Goal: Contribute content: Contribute content

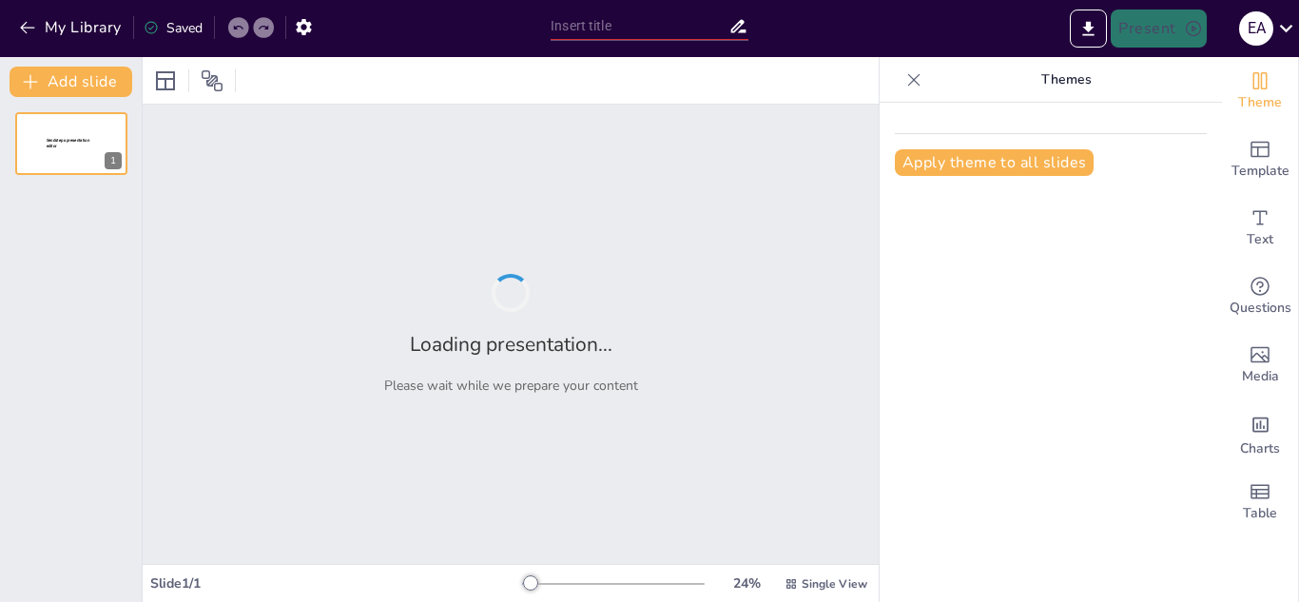
type input "Impacto y Concientización del Problema Ambiental en Ecatepec: Un Análisis Integ…"
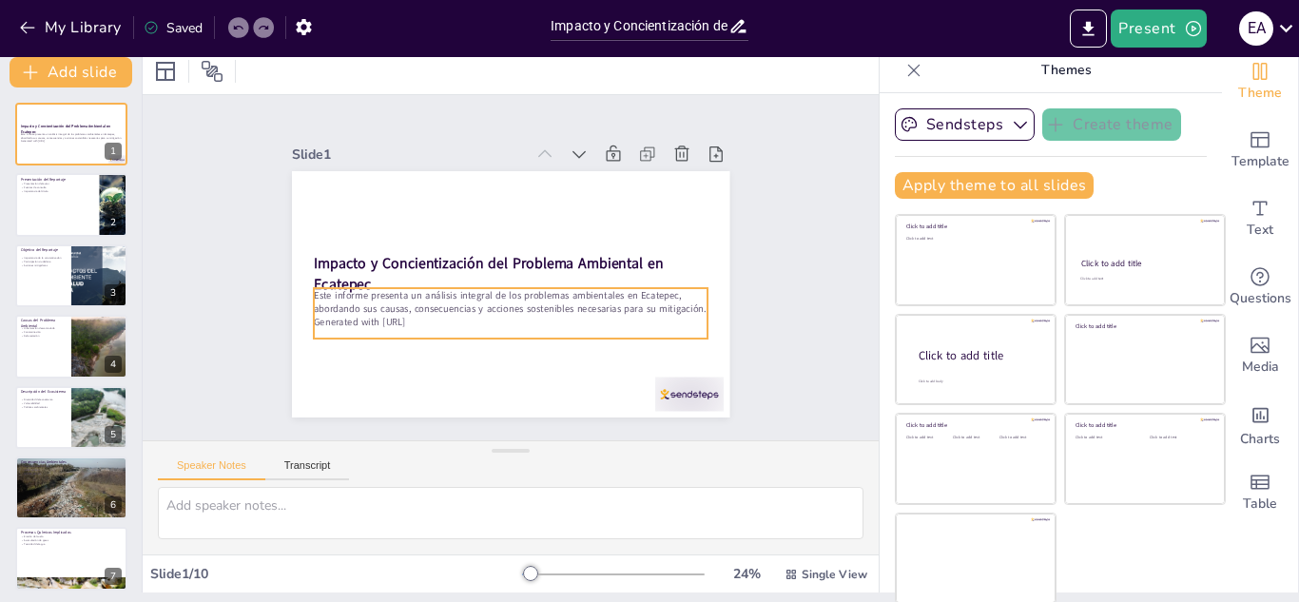
scroll to position [11, 0]
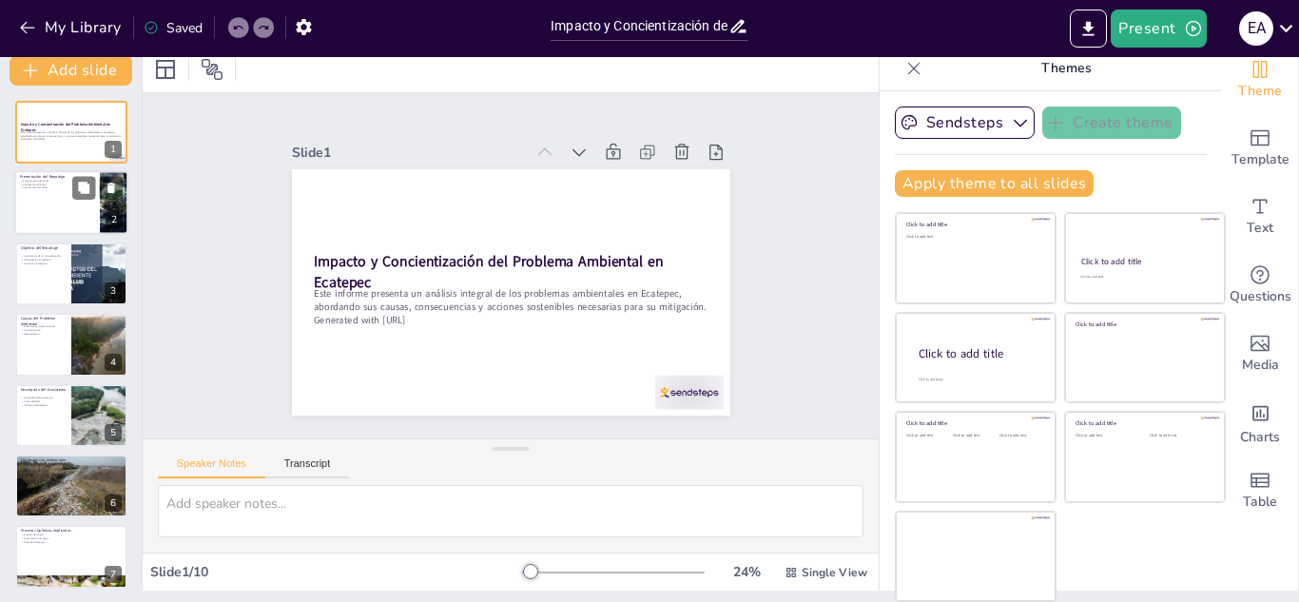
click at [82, 200] on div at bounding box center [71, 203] width 114 height 65
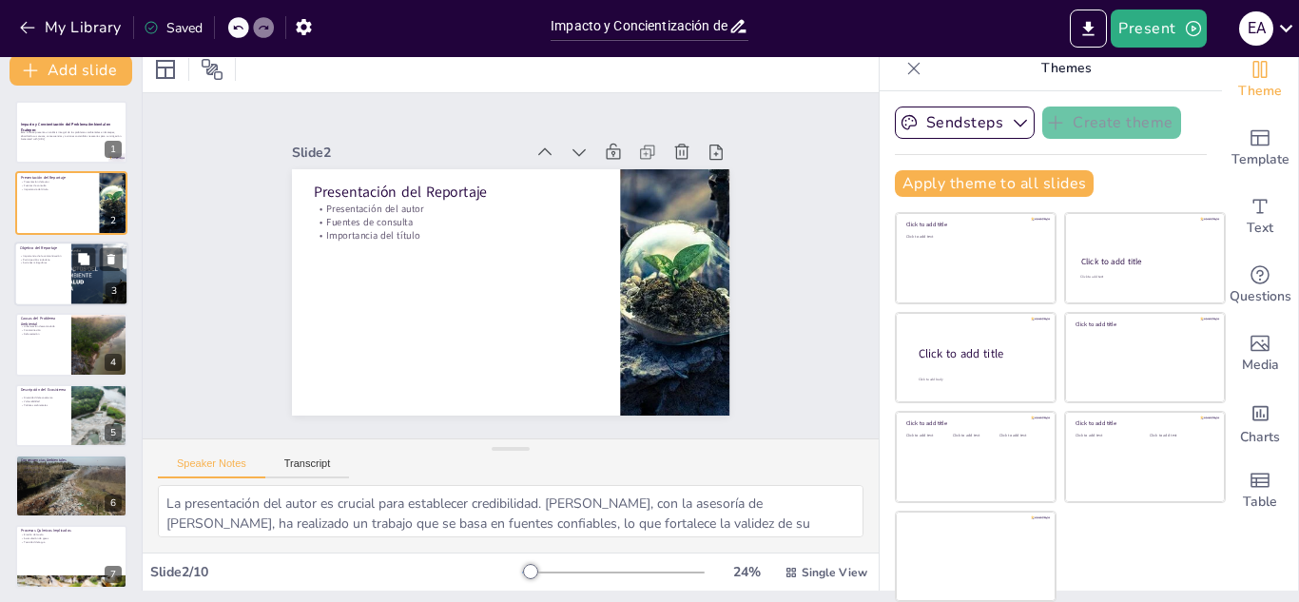
click at [49, 272] on div at bounding box center [71, 273] width 114 height 65
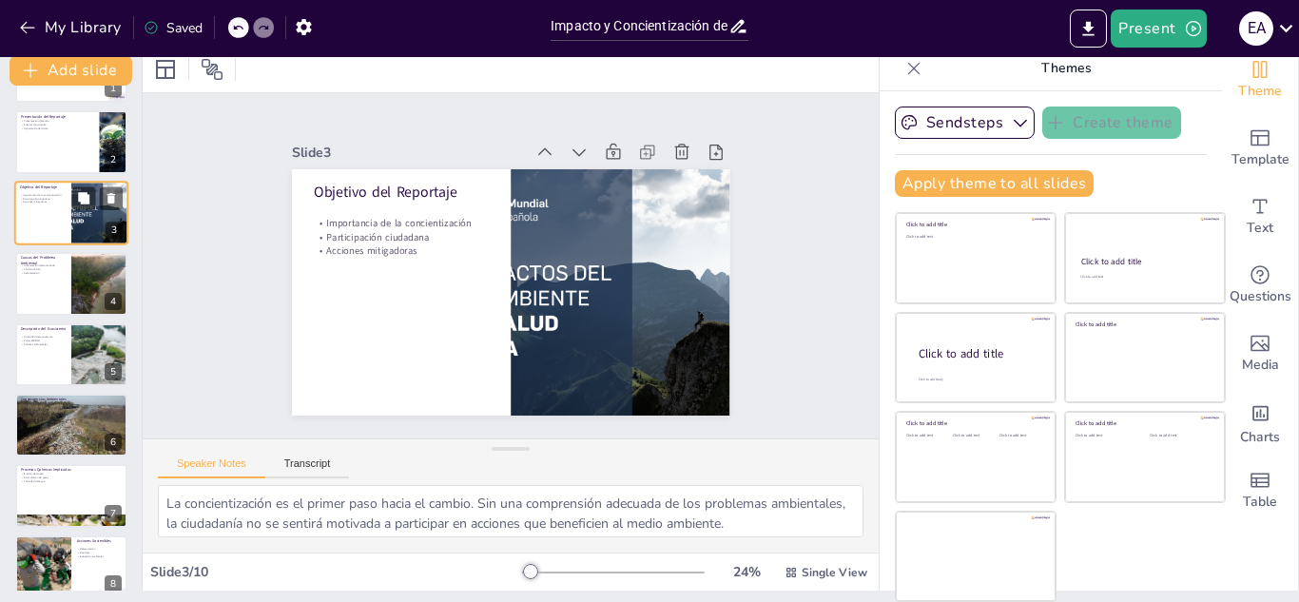
scroll to position [95, 0]
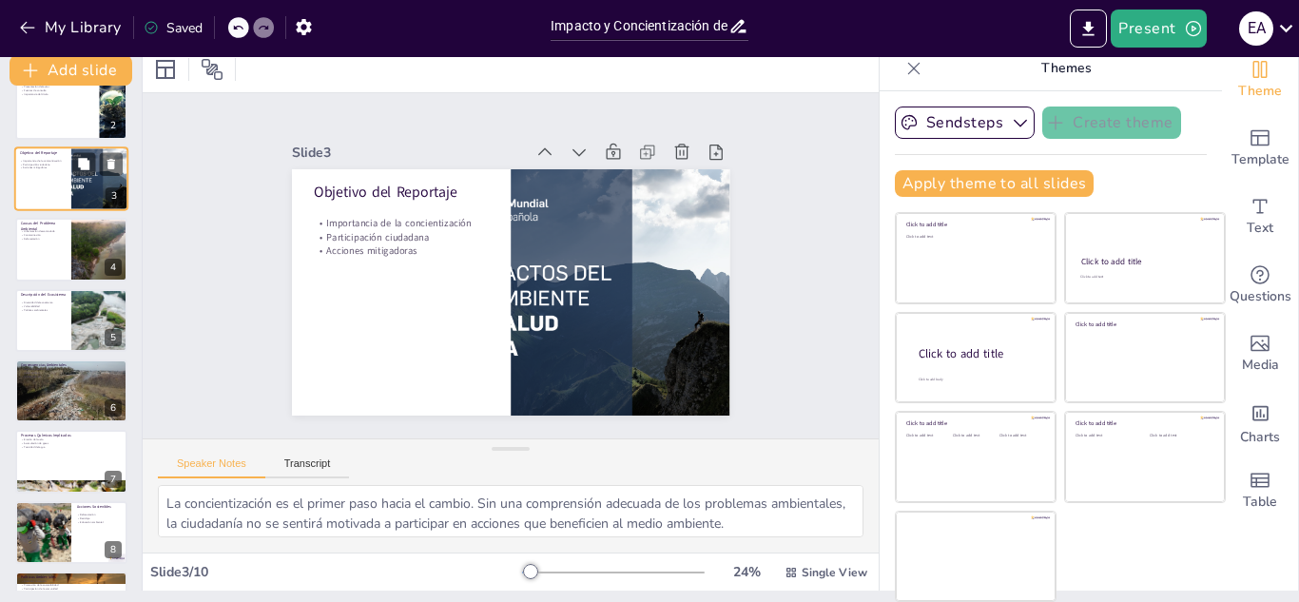
click at [49, 260] on div at bounding box center [71, 249] width 112 height 63
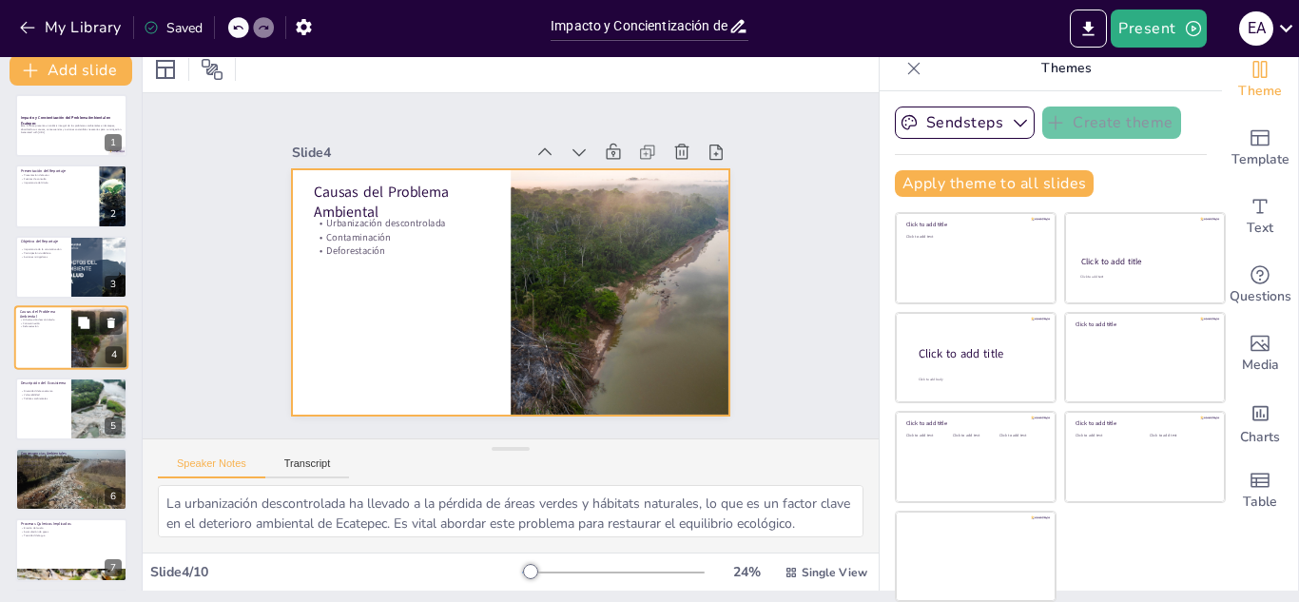
click at [47, 338] on div at bounding box center [71, 337] width 114 height 65
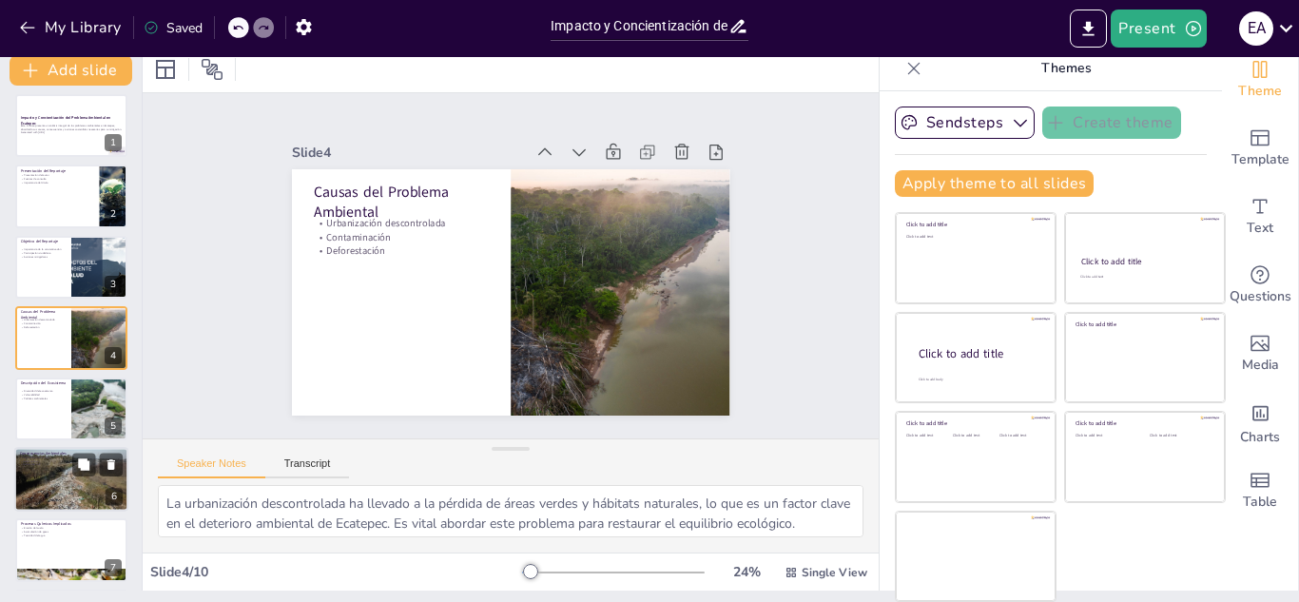
click at [60, 490] on div at bounding box center [71, 479] width 114 height 65
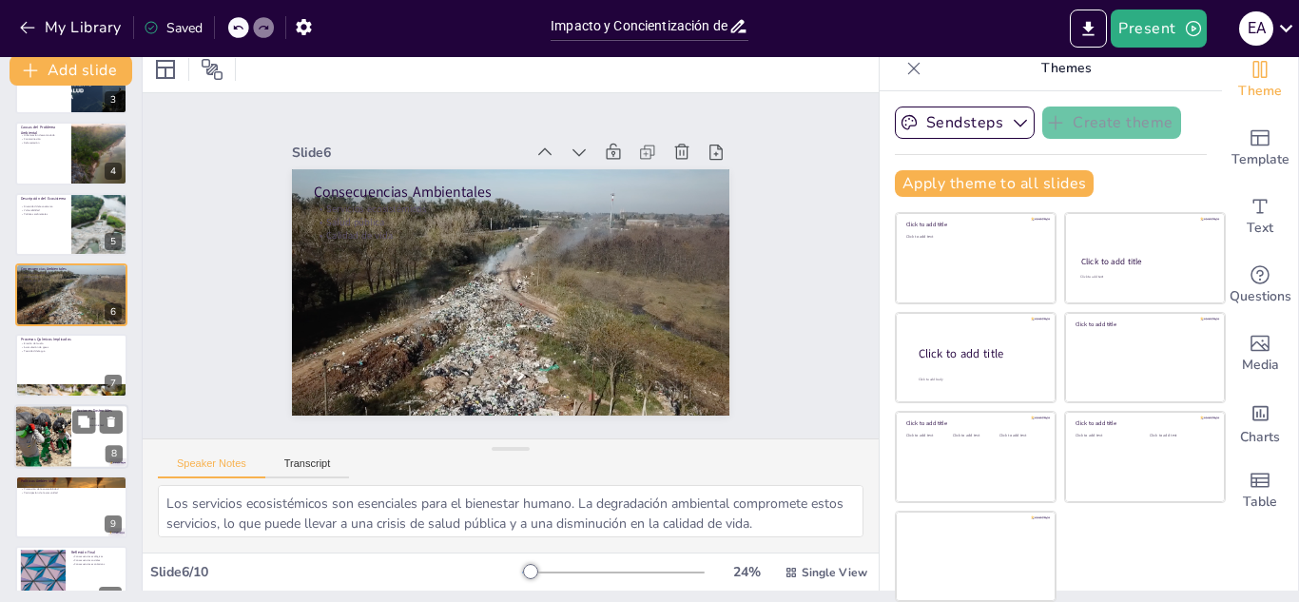
scroll to position [225, 0]
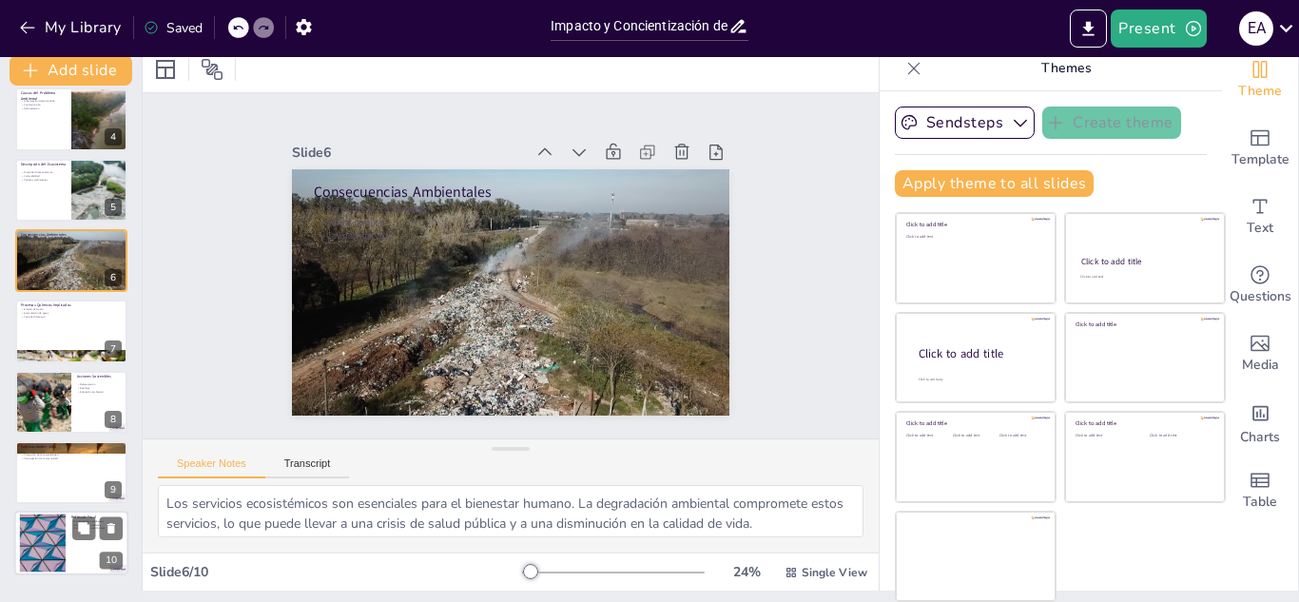
click at [40, 525] on div at bounding box center [42, 543] width 103 height 58
type textarea "Las consecuencias ecológicas de no atender el problema ambiental son devastador…"
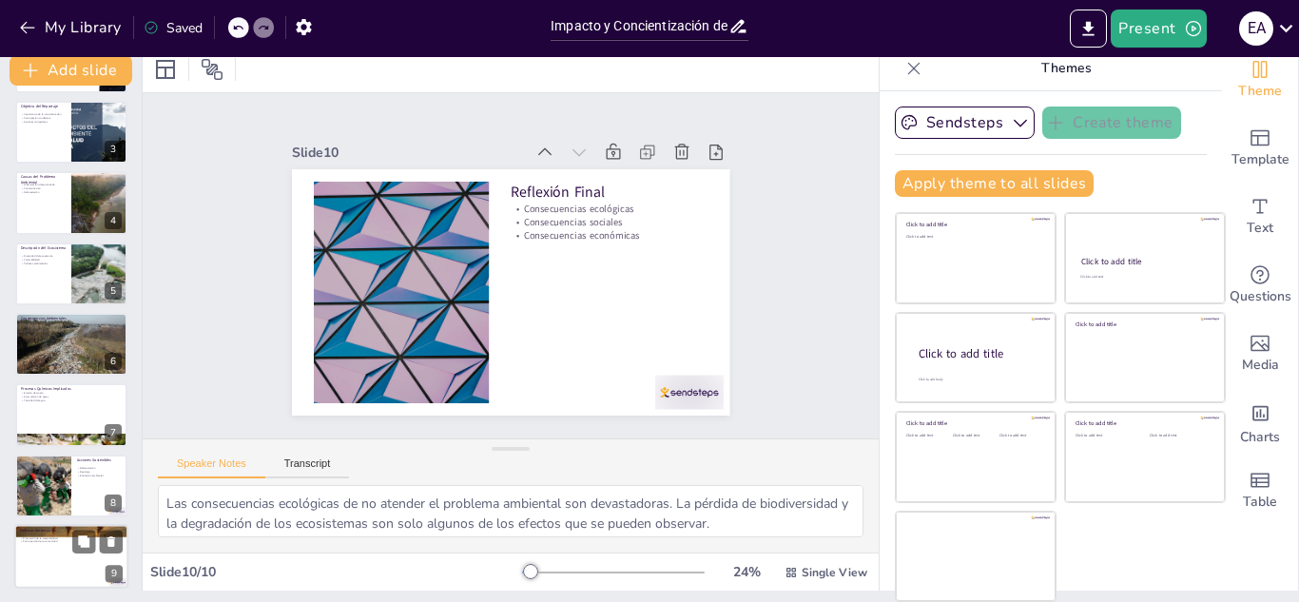
scroll to position [130, 0]
